Goal: Task Accomplishment & Management: Manage account settings

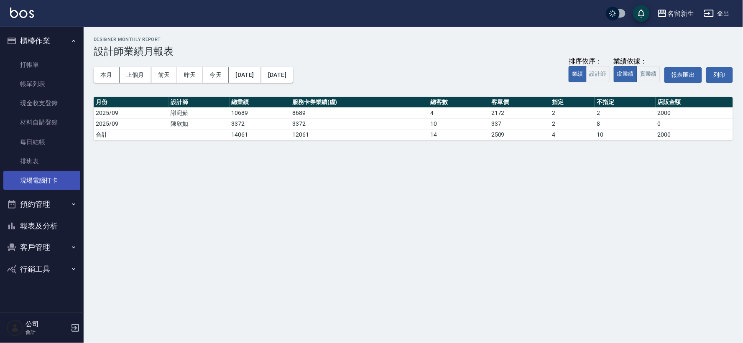
click at [48, 181] on link "現場電腦打卡" at bounding box center [41, 180] width 77 height 19
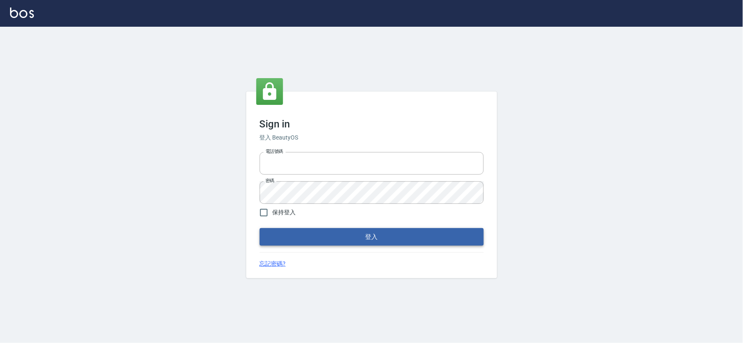
type input "034258365"
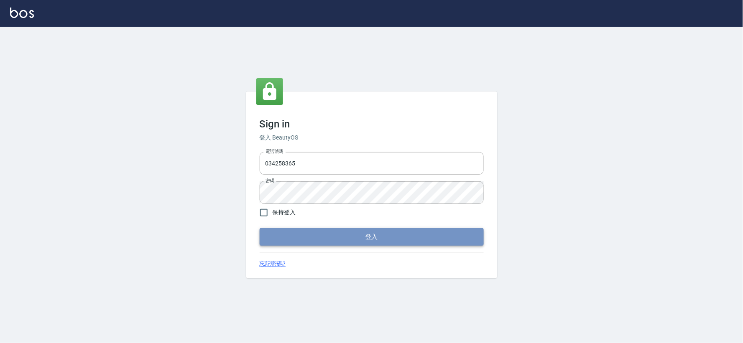
click at [410, 237] on button "登入" at bounding box center [372, 237] width 224 height 18
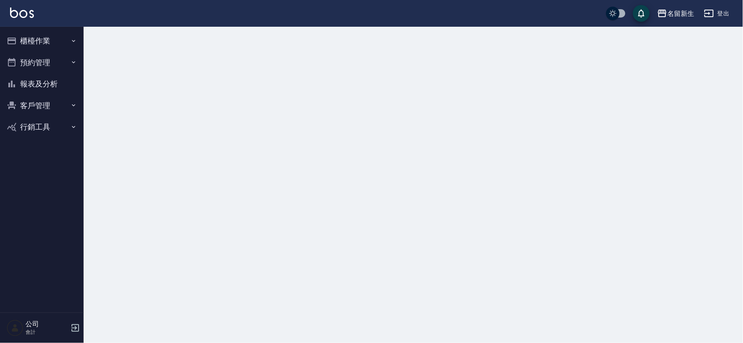
click at [47, 32] on button "櫃檯作業" at bounding box center [41, 41] width 77 height 22
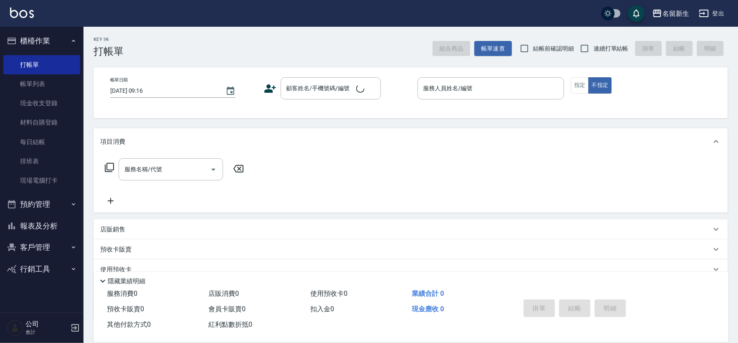
click at [48, 36] on button "櫃檯作業" at bounding box center [41, 41] width 77 height 22
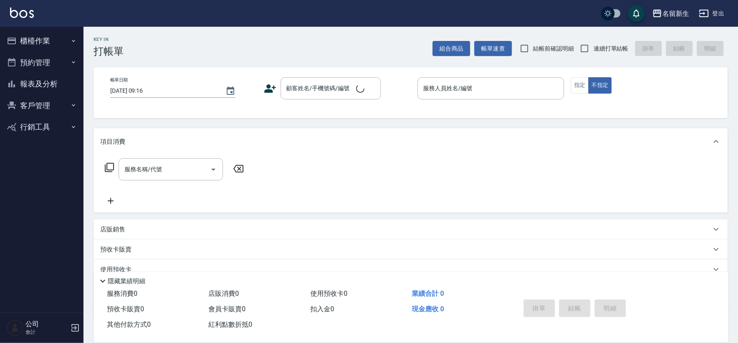
drag, startPoint x: 48, startPoint y: 36, endPoint x: 73, endPoint y: 91, distance: 60.3
click at [49, 36] on button "櫃檯作業" at bounding box center [41, 41] width 77 height 22
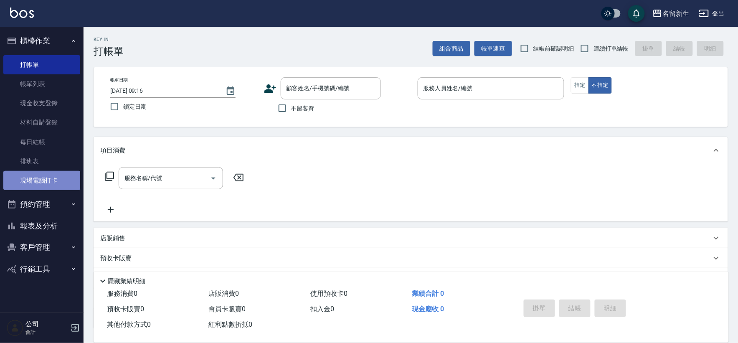
click at [57, 181] on link "現場電腦打卡" at bounding box center [41, 180] width 77 height 19
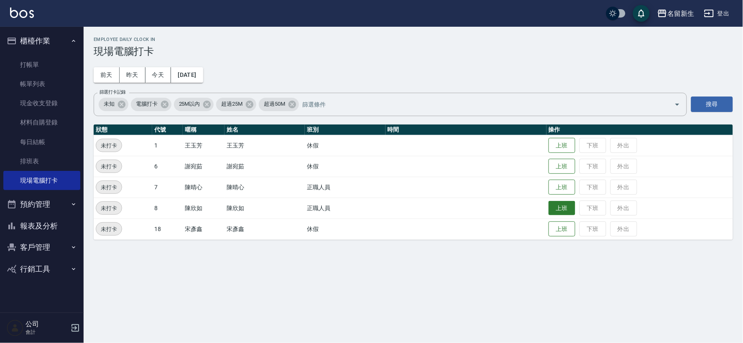
click at [558, 209] on button "上班" at bounding box center [561, 208] width 27 height 15
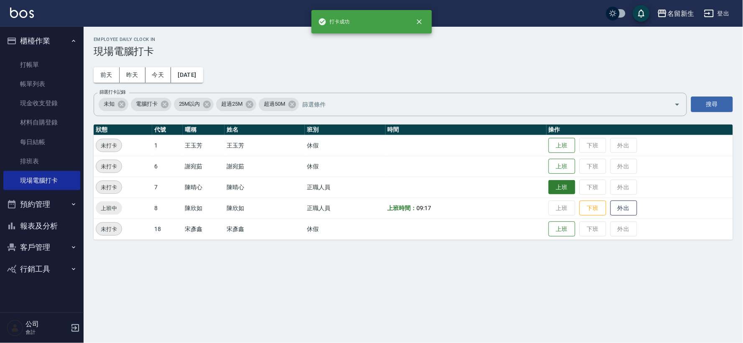
click at [570, 190] on button "上班" at bounding box center [561, 187] width 27 height 15
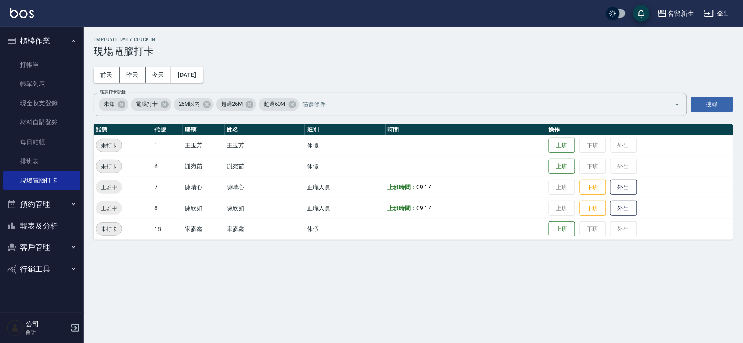
click at [23, 227] on button "報表及分析" at bounding box center [41, 226] width 77 height 22
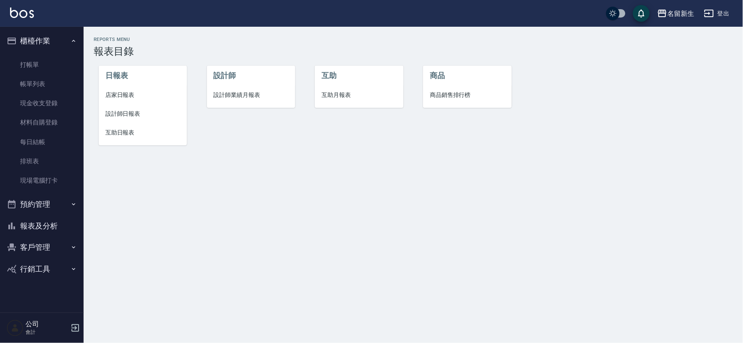
click at [127, 97] on span "店家日報表" at bounding box center [142, 95] width 75 height 9
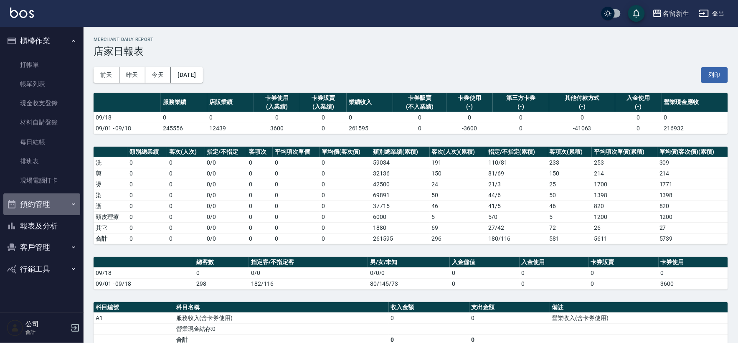
click at [56, 202] on button "預約管理" at bounding box center [41, 204] width 77 height 22
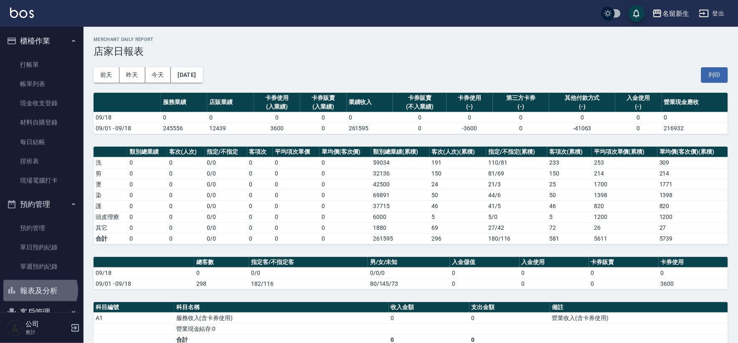
click at [39, 290] on button "報表及分析" at bounding box center [41, 291] width 77 height 22
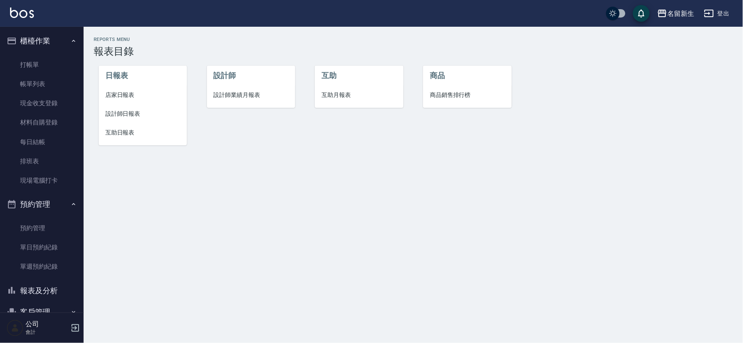
click at [218, 93] on span "設計師業績月報表" at bounding box center [251, 95] width 75 height 9
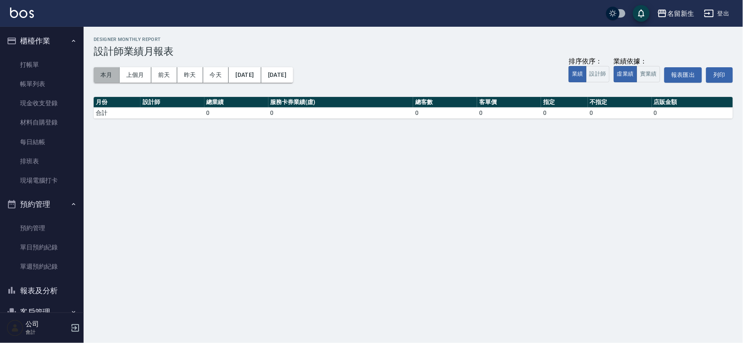
click at [103, 80] on button "本月" at bounding box center [107, 74] width 26 height 15
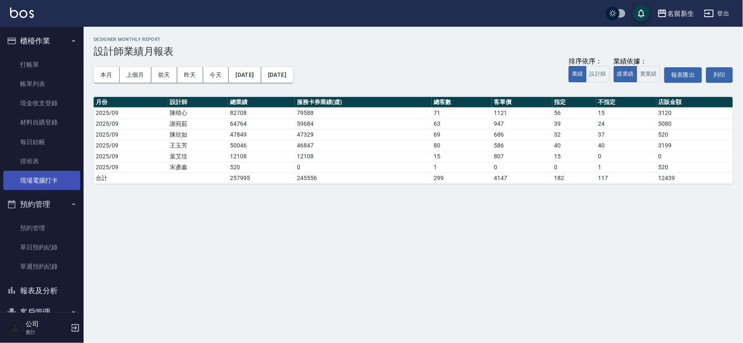
click at [36, 175] on link "現場電腦打卡" at bounding box center [41, 180] width 77 height 19
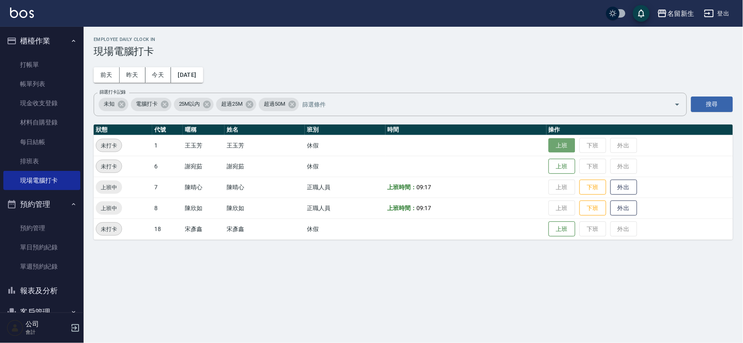
click at [554, 145] on button "上班" at bounding box center [561, 145] width 27 height 15
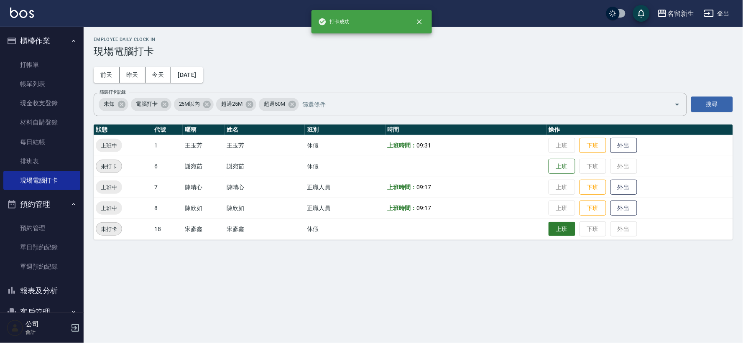
click at [562, 232] on button "上班" at bounding box center [561, 229] width 27 height 15
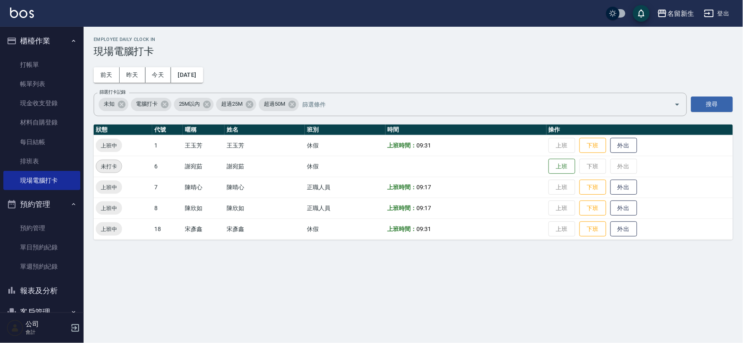
click at [45, 293] on button "報表及分析" at bounding box center [41, 291] width 77 height 22
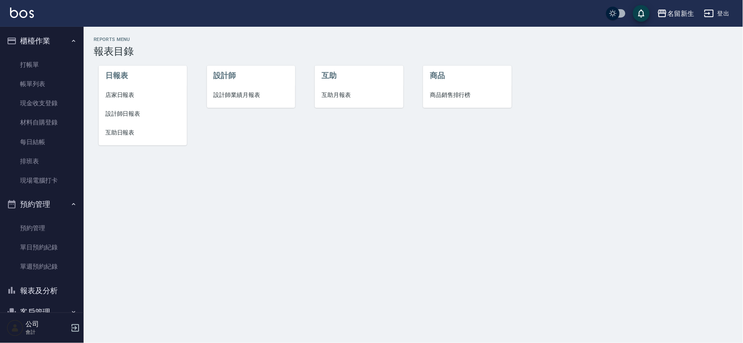
click at [125, 132] on span "互助日報表" at bounding box center [142, 132] width 75 height 9
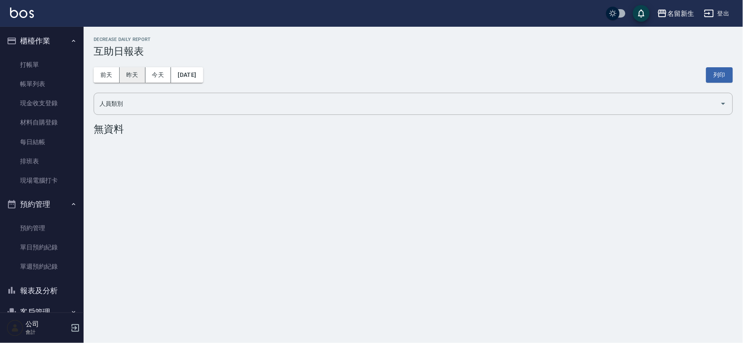
click at [127, 77] on button "昨天" at bounding box center [133, 74] width 26 height 15
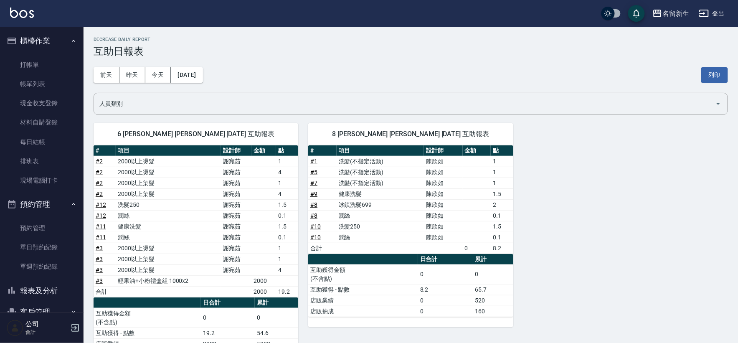
click at [562, 195] on div "6 [PERSON_NAME] [PERSON_NAME] [DATE] 互助報表 # 項目 設計師 金額 點 # 2 2000以上燙髮 [PERSON_NA…" at bounding box center [406, 241] width 645 height 257
click at [67, 285] on button "報表及分析" at bounding box center [41, 291] width 77 height 22
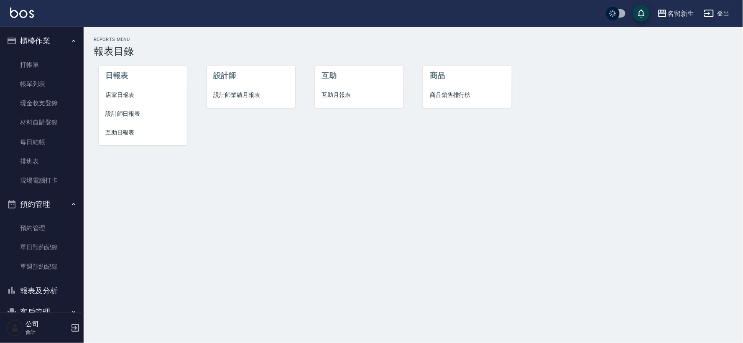
click at [340, 91] on span "互助月報表" at bounding box center [358, 95] width 75 height 9
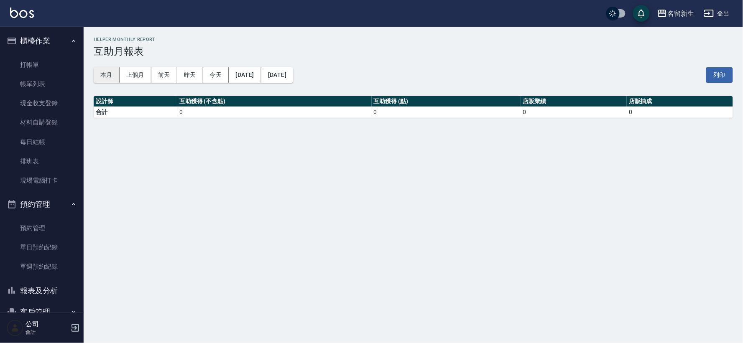
click at [103, 73] on button "本月" at bounding box center [107, 74] width 26 height 15
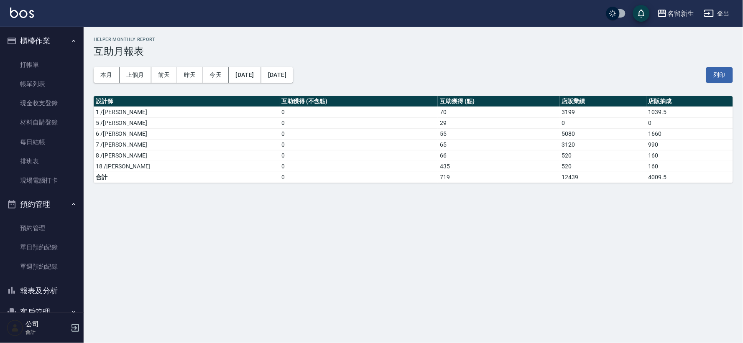
click at [41, 209] on button "預約管理" at bounding box center [41, 204] width 77 height 22
click at [61, 244] on button "客戶管理" at bounding box center [41, 248] width 77 height 22
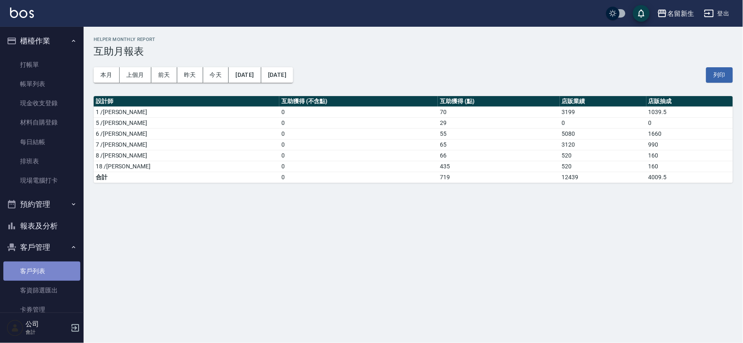
click at [48, 277] on link "客戶列表" at bounding box center [41, 271] width 77 height 19
